Goal: Task Accomplishment & Management: Complete application form

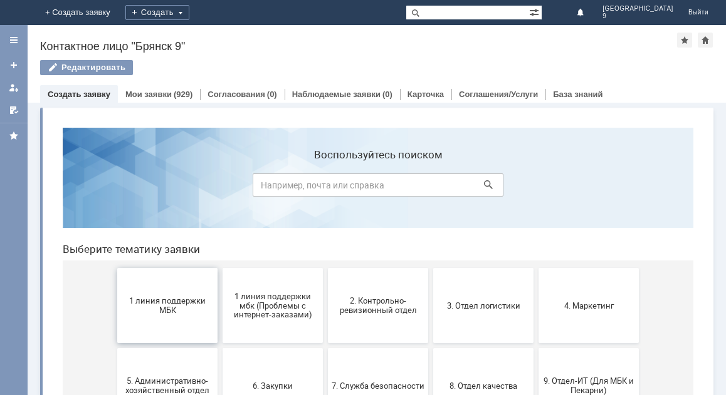
click at [168, 321] on button "1 линия поддержки МБК" at bounding box center [167, 305] width 100 height 75
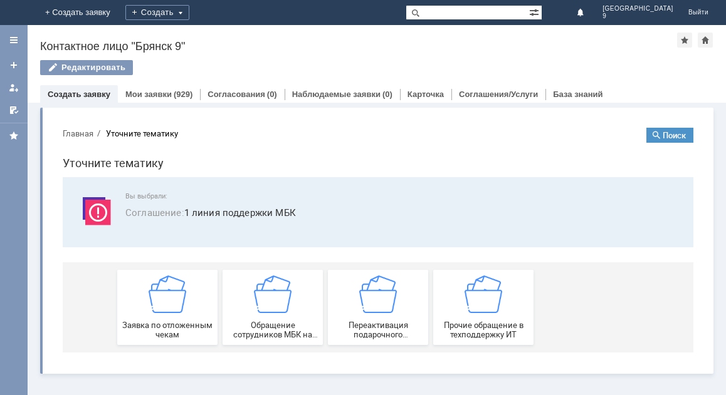
click at [168, 321] on span "Заявка по отложенным чекам" at bounding box center [167, 330] width 93 height 19
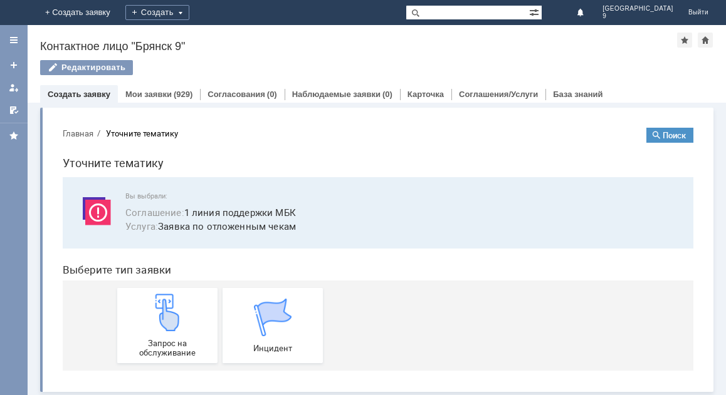
click at [168, 321] on img at bounding box center [167, 313] width 38 height 38
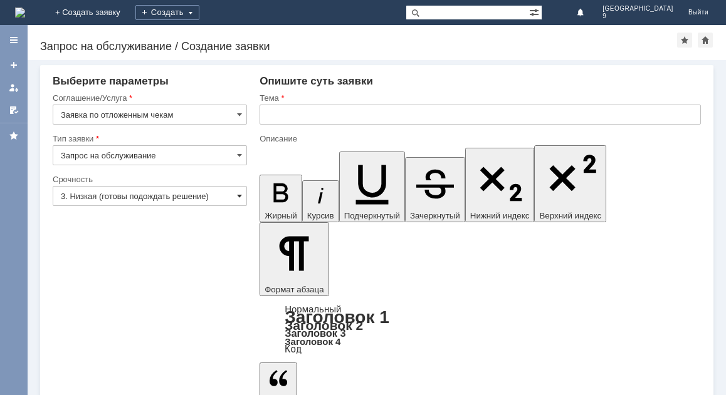
click at [240, 192] on span at bounding box center [239, 196] width 5 height 10
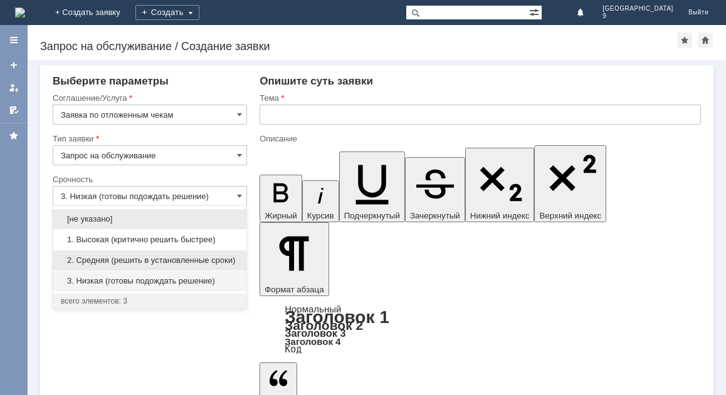
click at [198, 261] on span "2. Средняя (решить в установленные сроки)" at bounding box center [150, 261] width 178 height 10
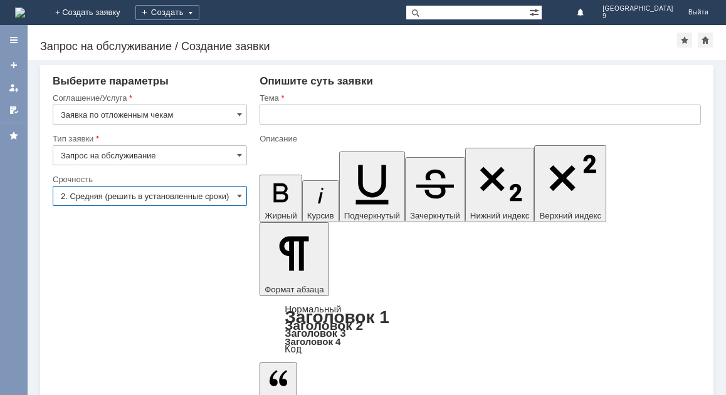
type input "2. Средняя (решить в установленные сроки)"
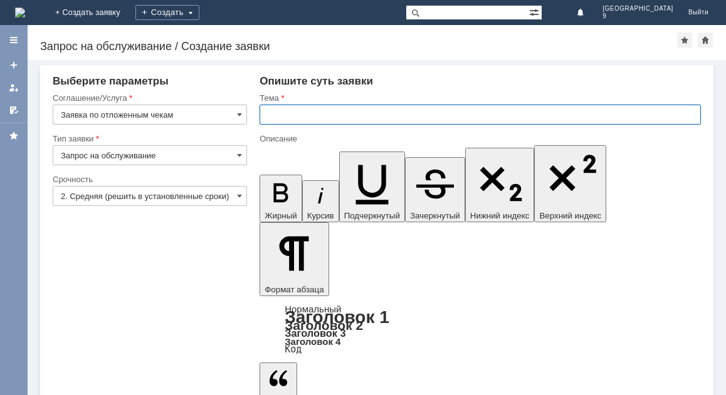
click at [286, 113] on input "text" at bounding box center [479, 115] width 441 height 20
type input "отложенный чек [DATE]"
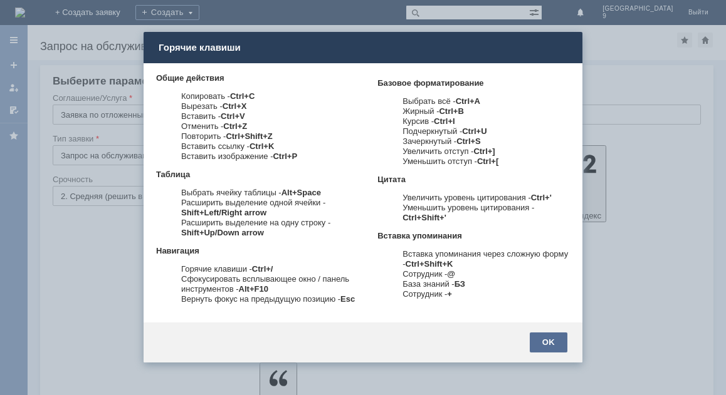
click at [563, 344] on div "OK" at bounding box center [548, 343] width 38 height 20
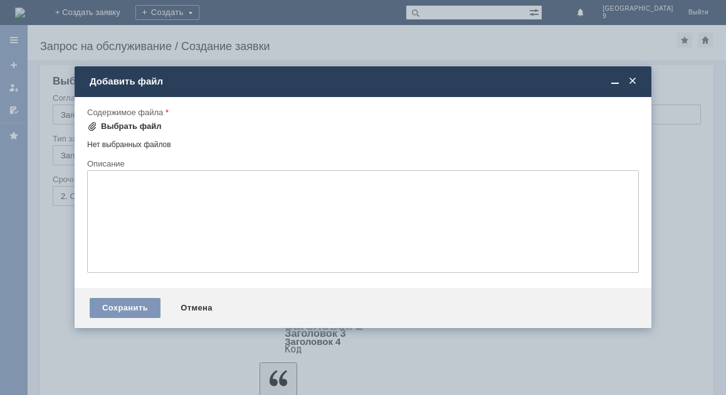
click at [152, 122] on div "Выбрать файл" at bounding box center [131, 127] width 61 height 10
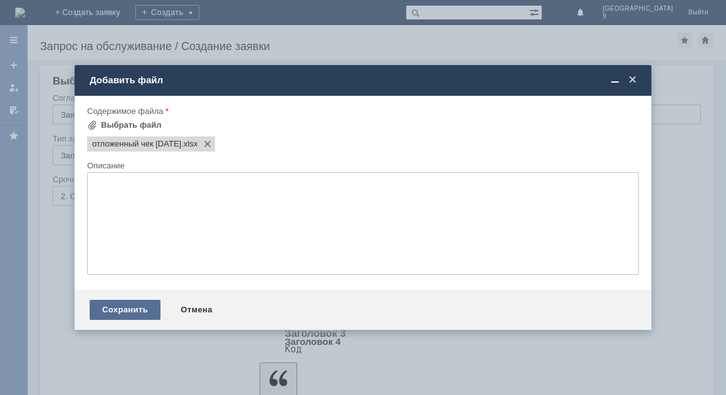
click at [131, 310] on div "Сохранить" at bounding box center [125, 310] width 71 height 20
